Goal: Task Accomplishment & Management: Manage account settings

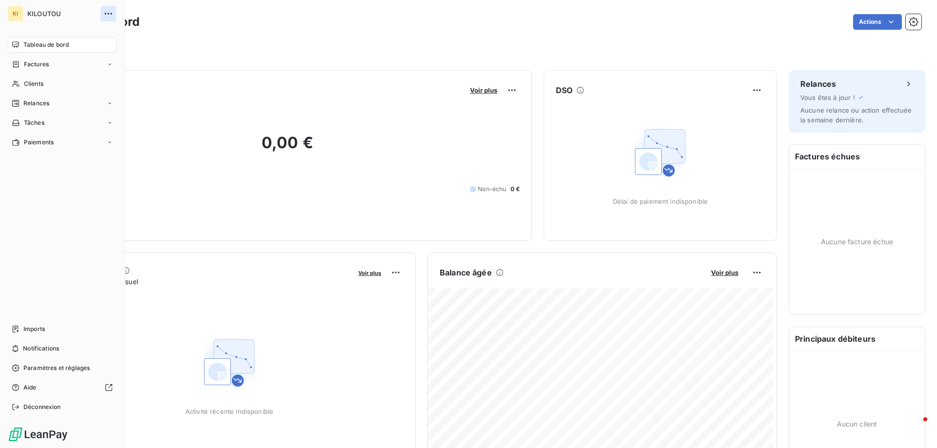
click at [110, 15] on icon "button" at bounding box center [108, 14] width 10 height 10
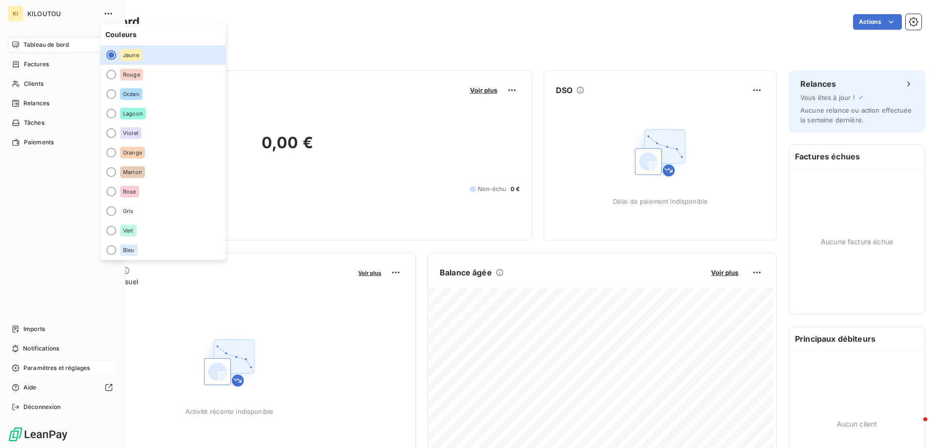
click at [40, 362] on div "Paramètres et réglages" at bounding box center [62, 369] width 109 height 16
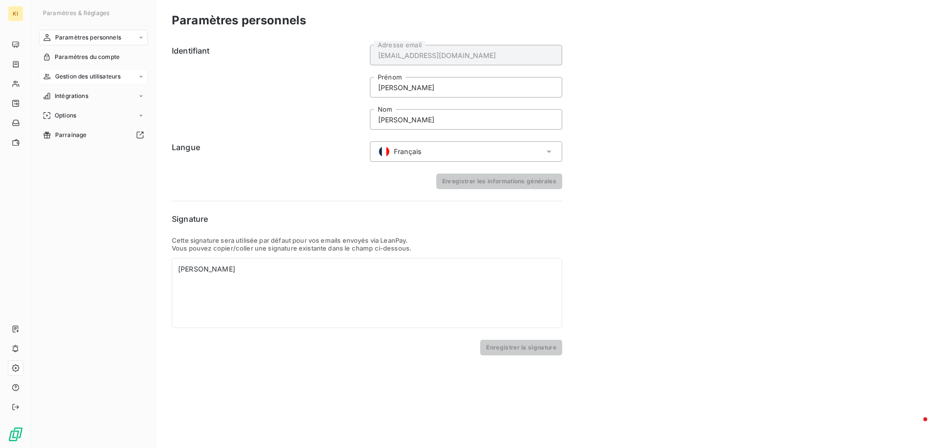
click at [84, 77] on span "Gestion des utilisateurs" at bounding box center [88, 76] width 66 height 9
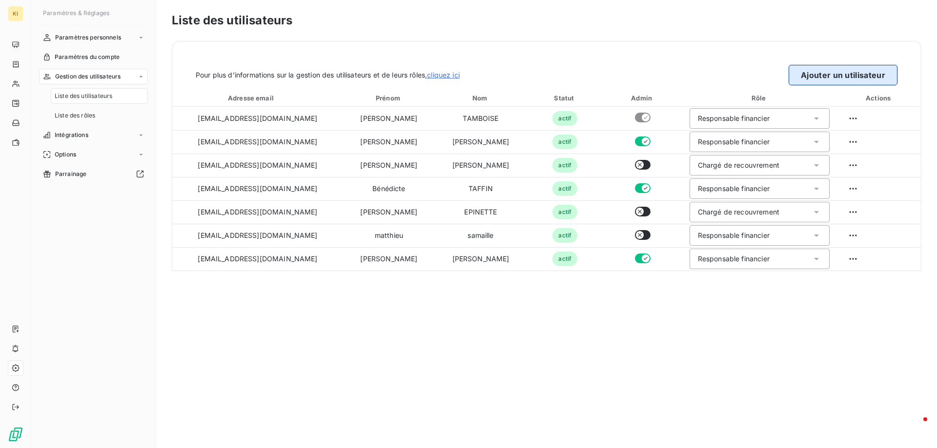
click at [809, 75] on button "Ajouter un utilisateur" at bounding box center [842, 75] width 109 height 20
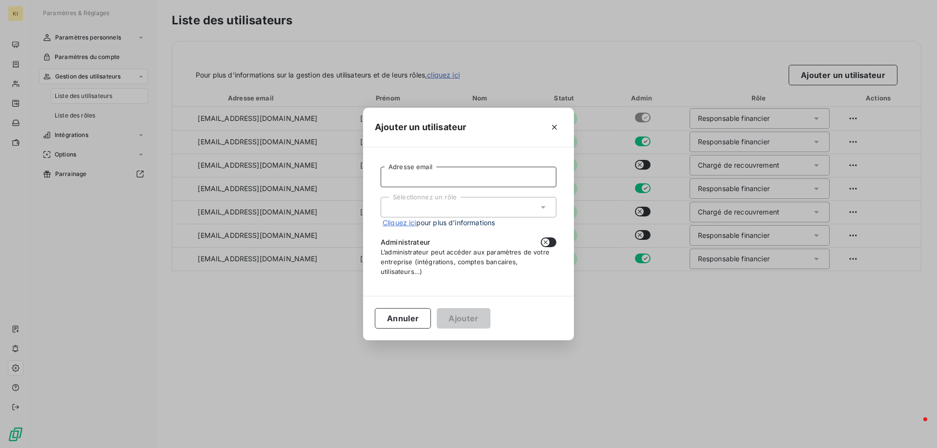
click at [474, 176] on input "Adresse email" at bounding box center [469, 177] width 176 height 20
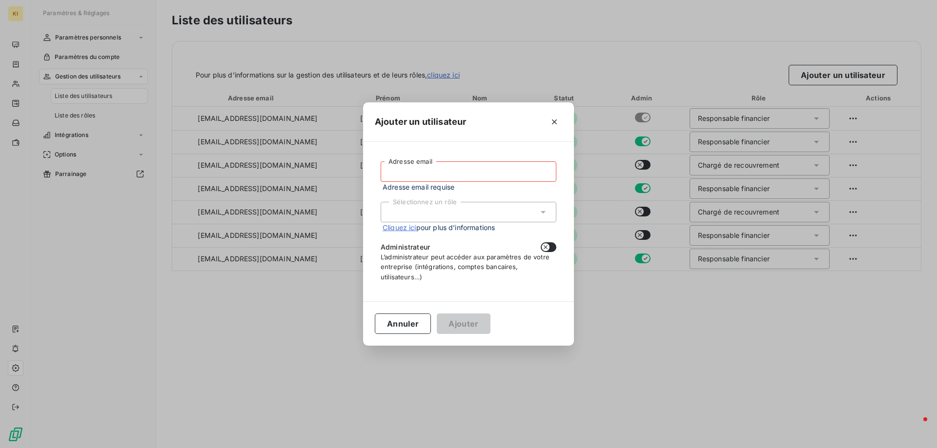
paste input "[EMAIL_ADDRESS][DOMAIN_NAME]"
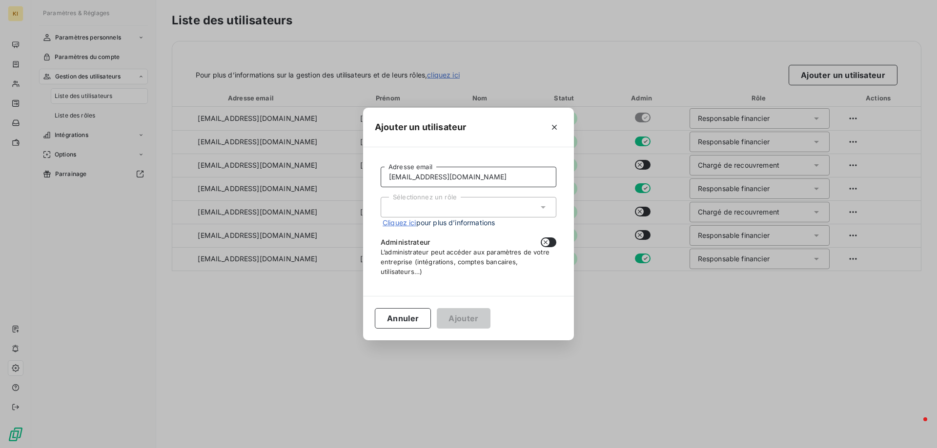
type input "[EMAIL_ADDRESS][DOMAIN_NAME]"
click at [521, 203] on div "Sélectionnez un rôle" at bounding box center [469, 207] width 176 height 20
click at [446, 246] on li "Chargé de recouvrement" at bounding box center [469, 245] width 176 height 17
click at [548, 243] on icon "button" at bounding box center [546, 243] width 8 height 8
click at [548, 243] on icon "button" at bounding box center [551, 243] width 8 height 8
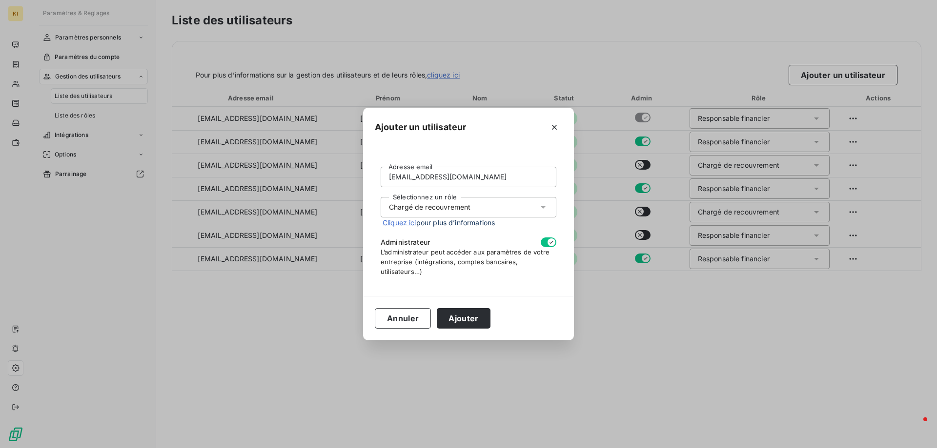
checkbox input "false"
drag, startPoint x: 552, startPoint y: 126, endPoint x: 512, endPoint y: 130, distance: 40.2
click at [512, 130] on div at bounding box center [518, 128] width 88 height 16
click at [499, 177] on input "[EMAIL_ADDRESS][DOMAIN_NAME]" at bounding box center [469, 177] width 176 height 20
click at [477, 314] on button "Ajouter" at bounding box center [463, 318] width 53 height 20
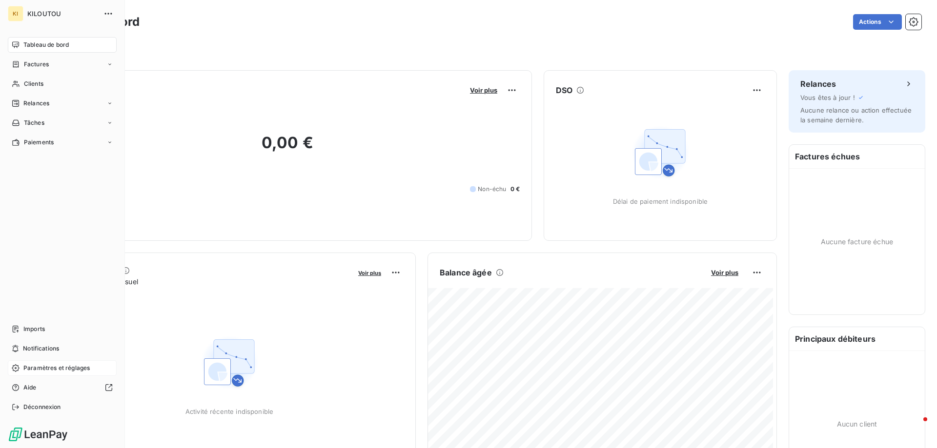
click at [59, 367] on span "Paramètres et réglages" at bounding box center [56, 368] width 66 height 9
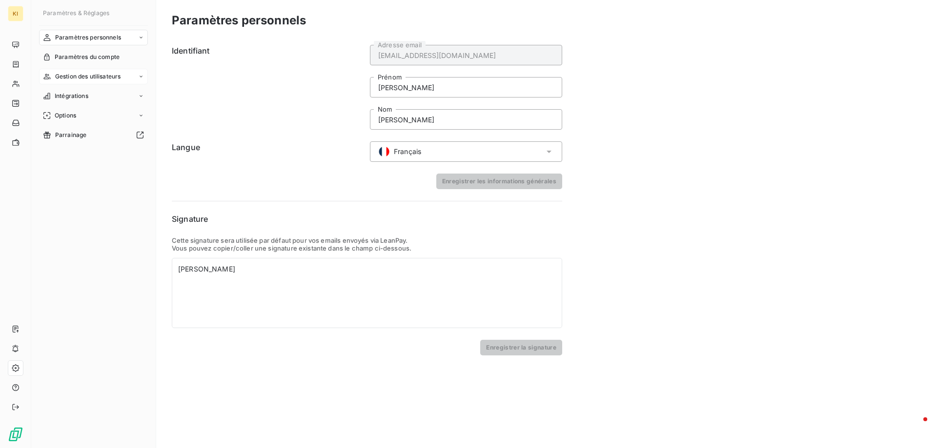
click at [74, 75] on span "Gestion des utilisateurs" at bounding box center [88, 76] width 66 height 9
